Goal: Information Seeking & Learning: Learn about a topic

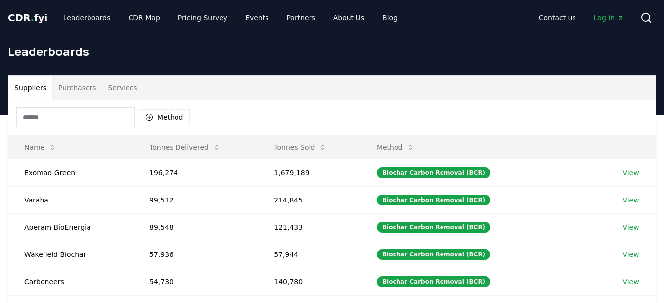
click at [76, 83] on button "Purchasers" at bounding box center [77, 88] width 50 height 24
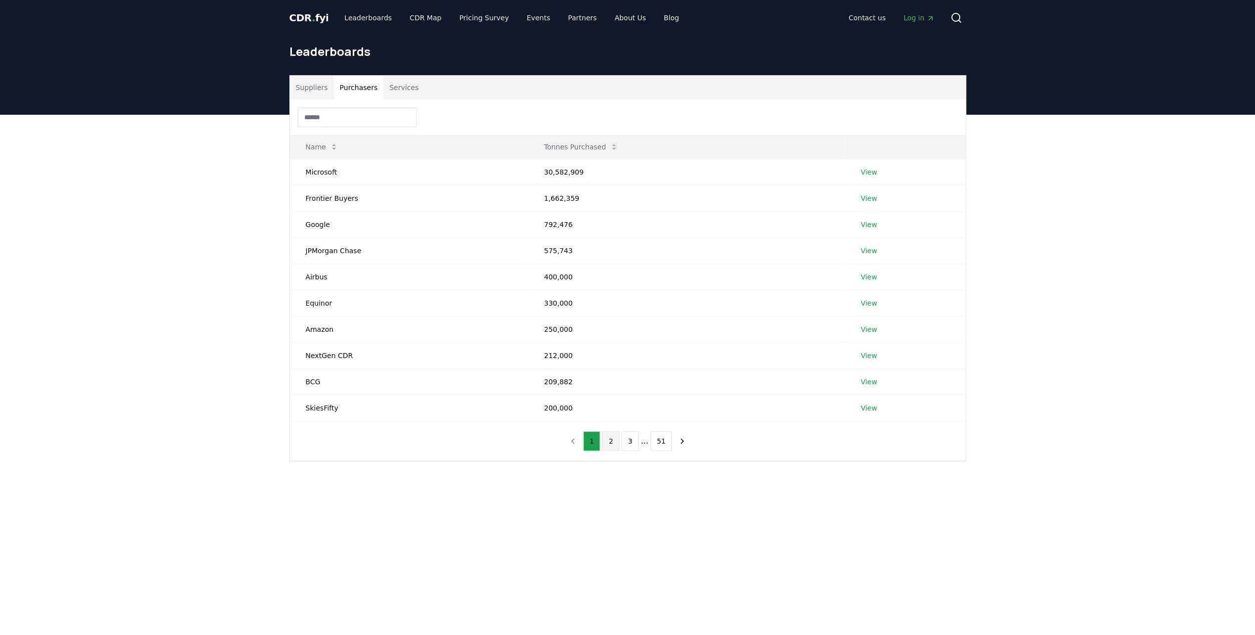
click at [613, 302] on button "2" at bounding box center [610, 441] width 17 height 20
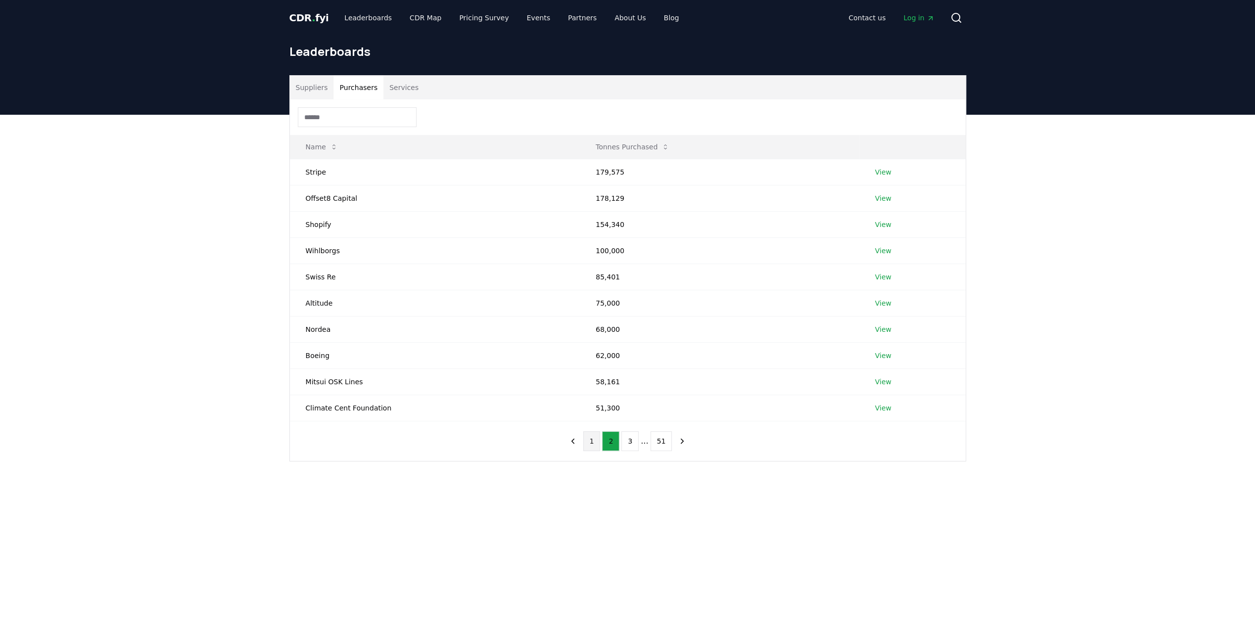
click at [598, 302] on button "1" at bounding box center [591, 441] width 17 height 20
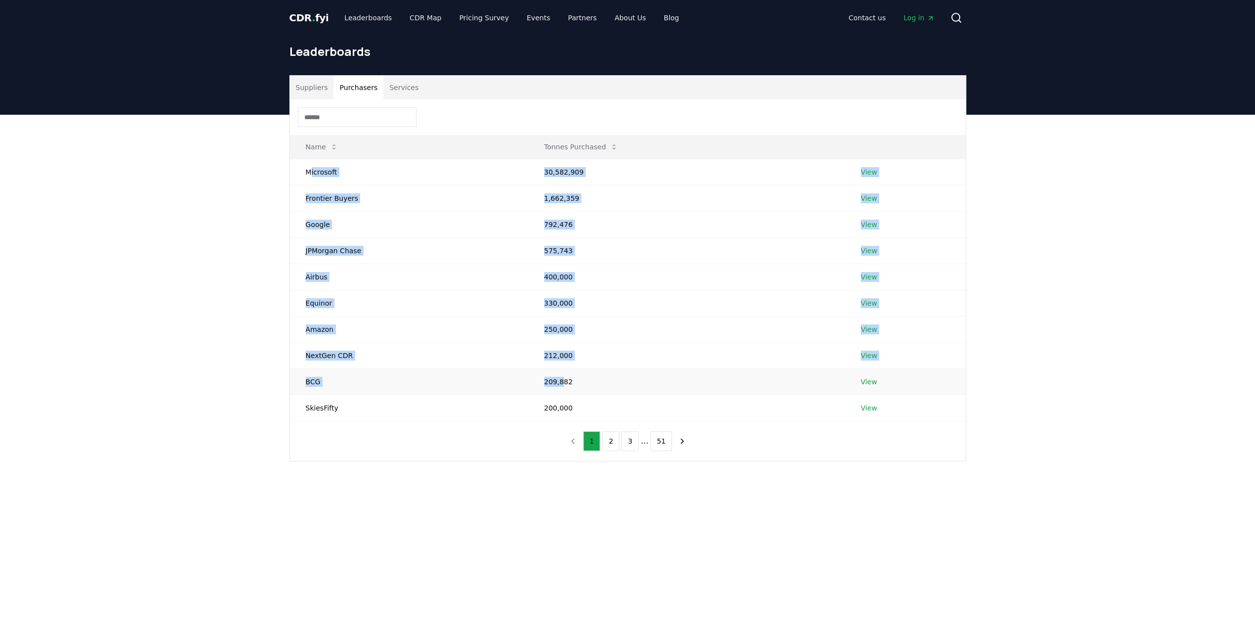
drag, startPoint x: 309, startPoint y: 169, endPoint x: 566, endPoint y: 374, distance: 328.7
click at [566, 302] on tbody "Microsoft 30,582,909 View Frontier Buyers 1,662,359 View Google 792,476 View JP…" at bounding box center [628, 290] width 676 height 262
drag, startPoint x: 566, startPoint y: 374, endPoint x: 422, endPoint y: 214, distance: 215.1
click at [435, 245] on td "JPMorgan Chase" at bounding box center [409, 250] width 238 height 26
click at [322, 140] on button "Name" at bounding box center [322, 147] width 48 height 20
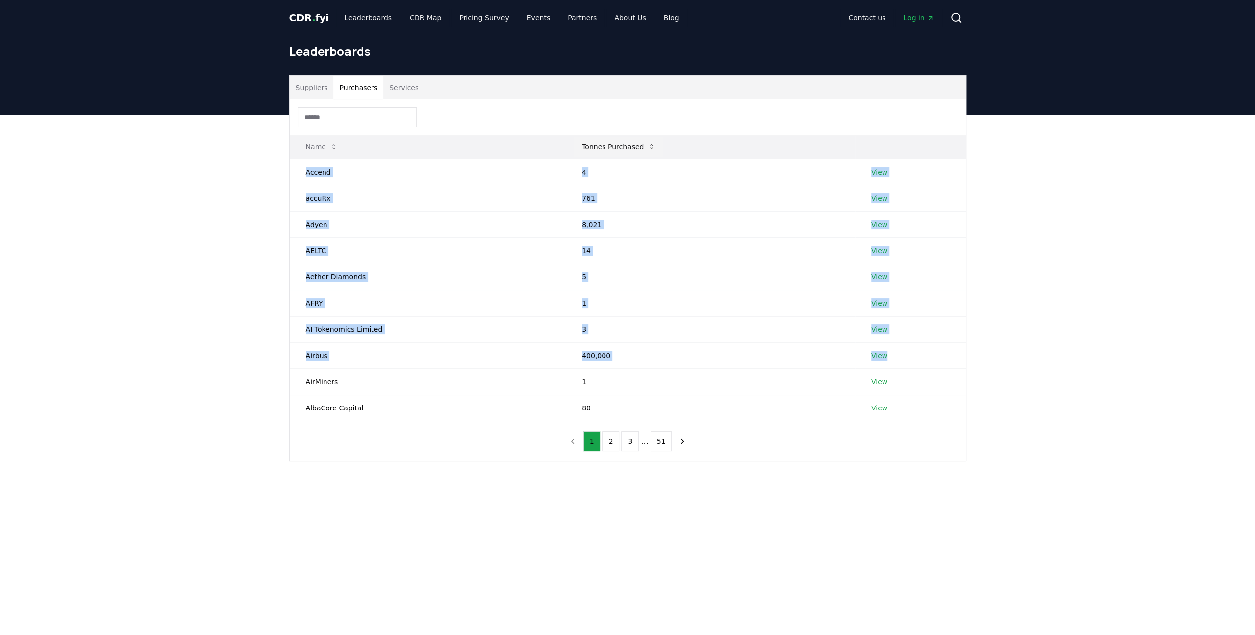
click at [623, 142] on button "Tonnes Purchased" at bounding box center [619, 147] width 90 height 20
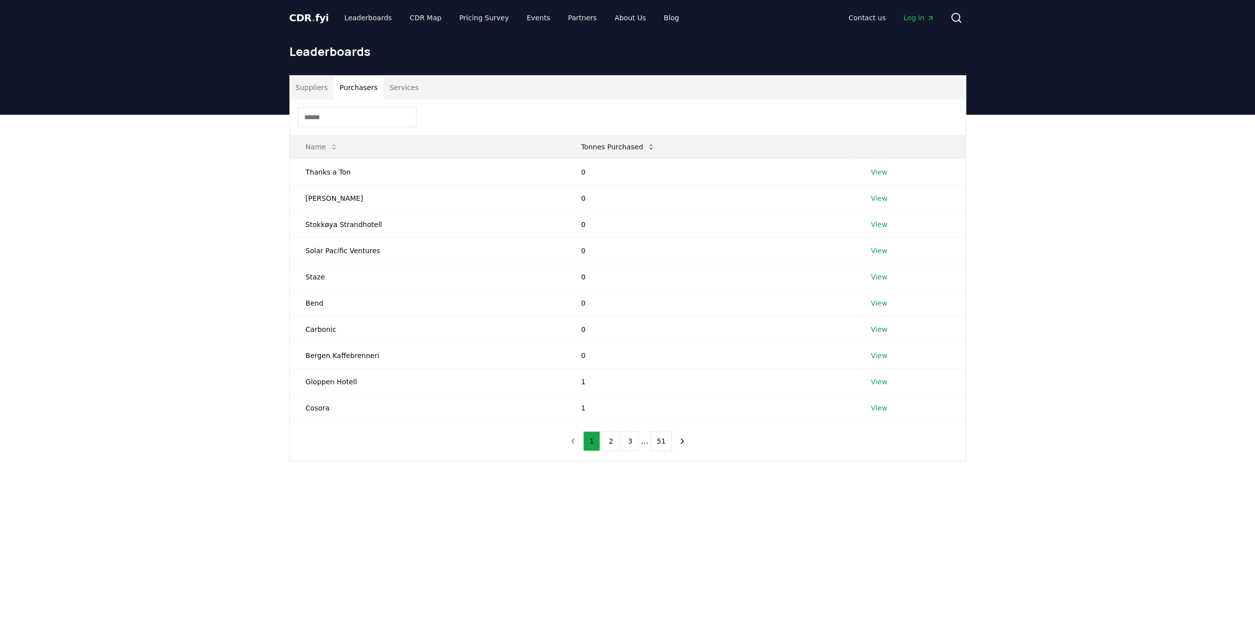
click at [618, 142] on button "Tonnes Purchased" at bounding box center [618, 147] width 90 height 20
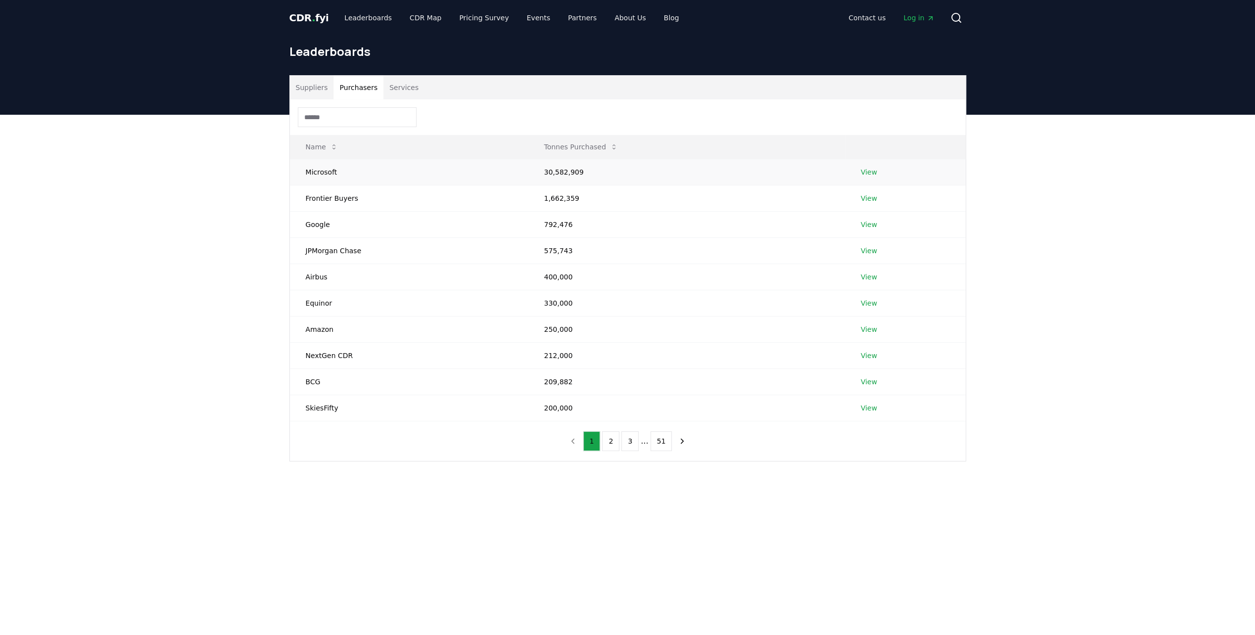
click at [342, 177] on td "Microsoft" at bounding box center [409, 172] width 238 height 26
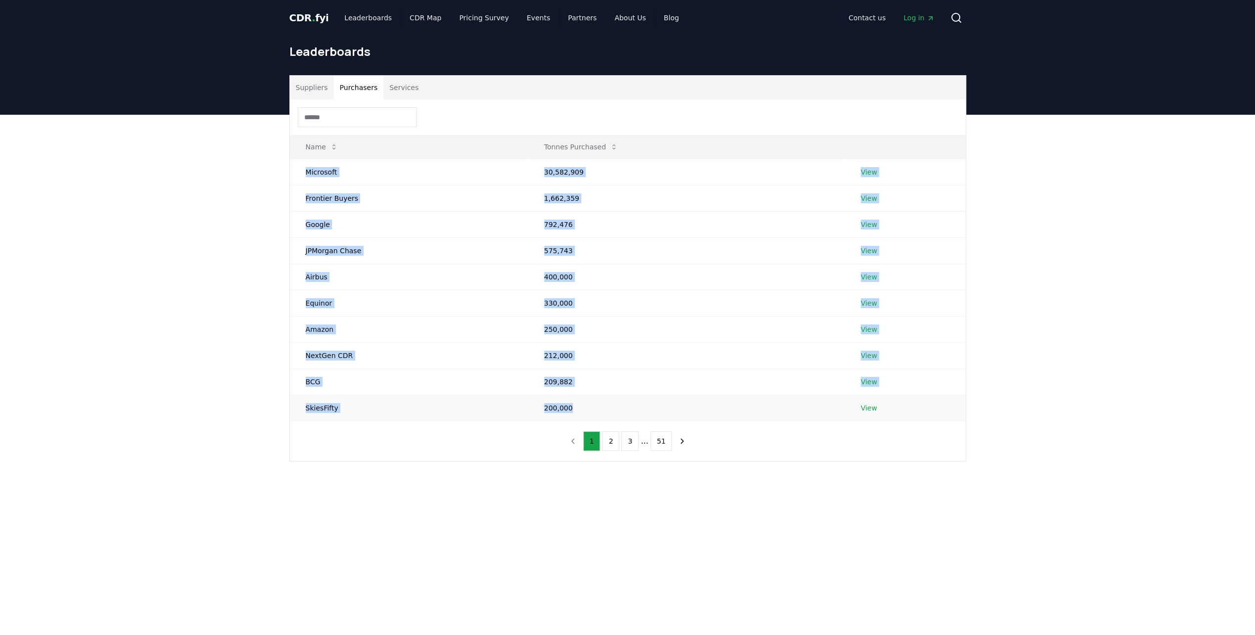
drag, startPoint x: 305, startPoint y: 170, endPoint x: 576, endPoint y: 414, distance: 364.5
click at [576, 302] on tbody "Microsoft 30,582,909 View Frontier Buyers 1,662,359 View Google 792,476 View JP…" at bounding box center [628, 290] width 676 height 262
copy tbody "Microsoft 30,582,909 View Frontier Buyers 1,662,359 View Google 792,476 View JP…"
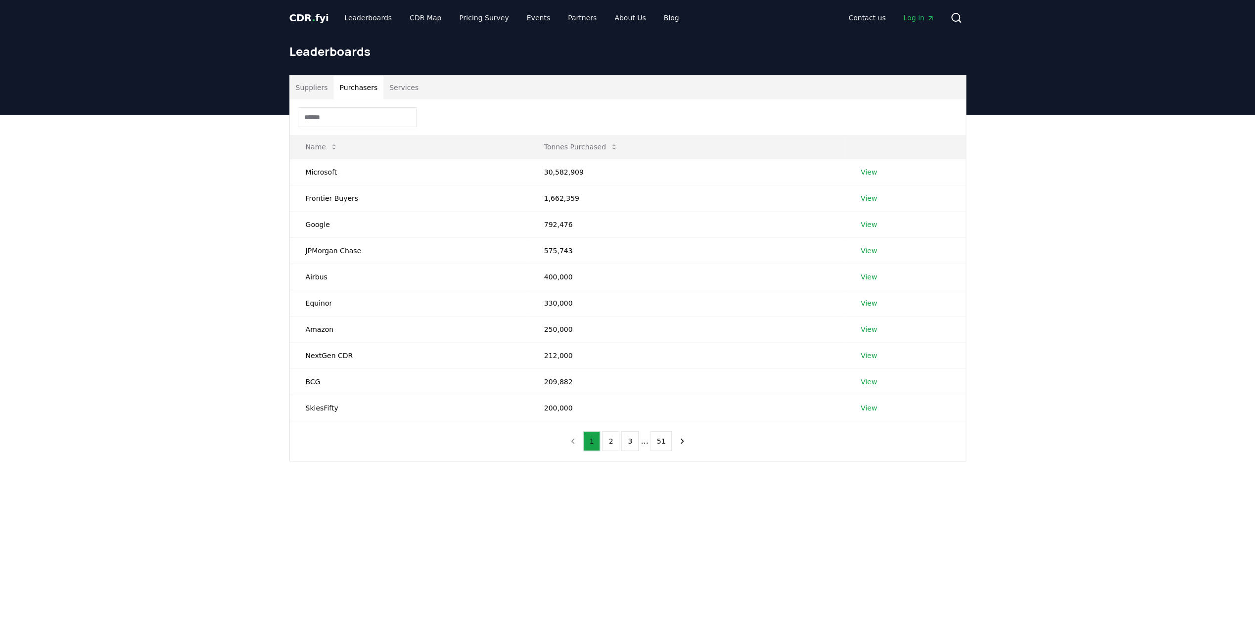
click at [603, 302] on div "Suppliers Purchasers Services Name Tonnes Purchased Microsoft 30,582,909 View F…" at bounding box center [627, 308] width 1255 height 386
click at [613, 302] on button "2" at bounding box center [610, 441] width 17 height 20
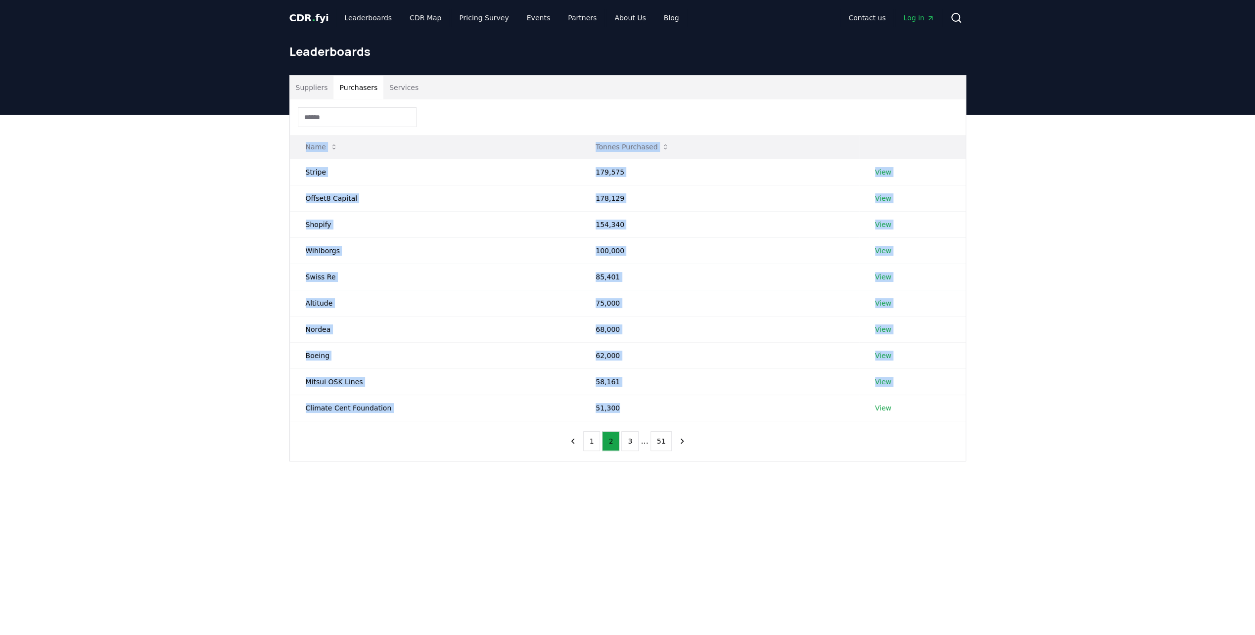
drag, startPoint x: 611, startPoint y: 403, endPoint x: 296, endPoint y: 143, distance: 407.9
click at [296, 143] on table "Name Tonnes Purchased Stripe 179,575 View Offset8 Capital 178,129 View Shopify …" at bounding box center [628, 278] width 676 height 286
copy table "Name Tonnes Purchased Stripe 179,575 View Offset8 Capital 178,129 View Shopify …"
